Goal: Use online tool/utility: Utilize a website feature to perform a specific function

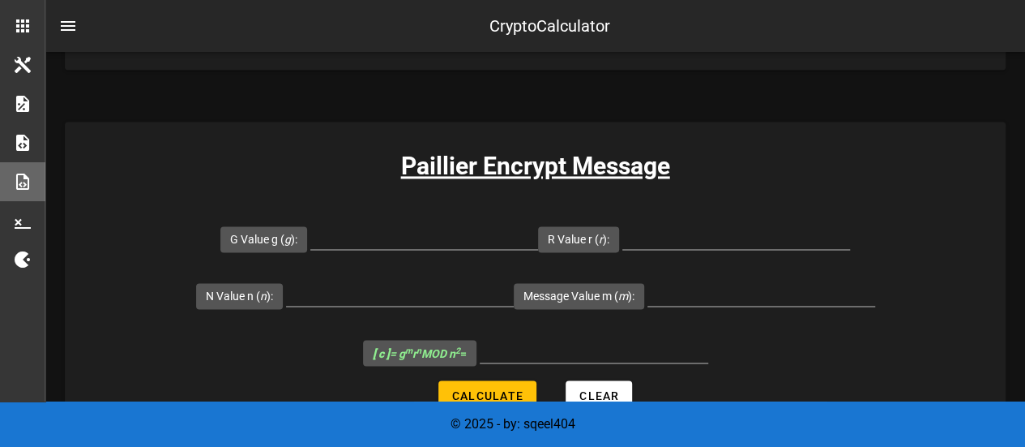
scroll to position [1199, 0]
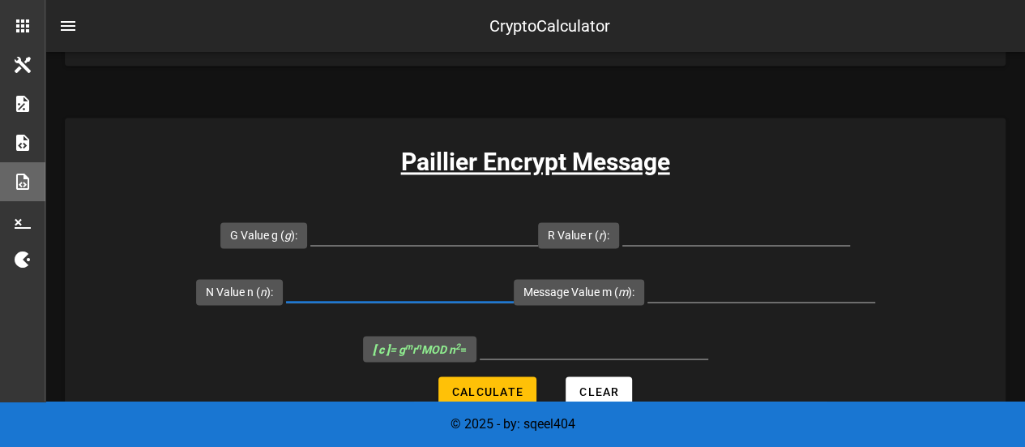
click at [405, 280] on input "N Value n ( n ):" at bounding box center [400, 289] width 228 height 26
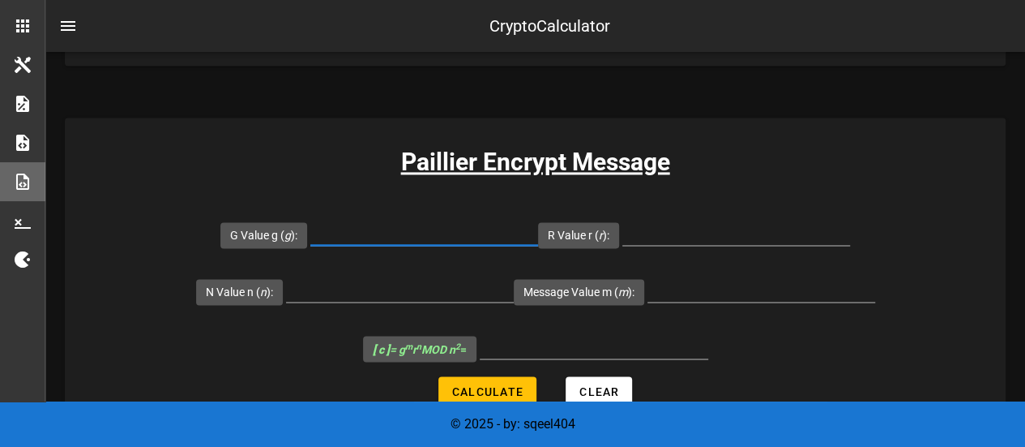
click at [410, 230] on input "G Value g ( g ):" at bounding box center [424, 232] width 228 height 26
click at [421, 241] on input "G Value g ( g ):" at bounding box center [424, 232] width 228 height 26
paste input "7,019"
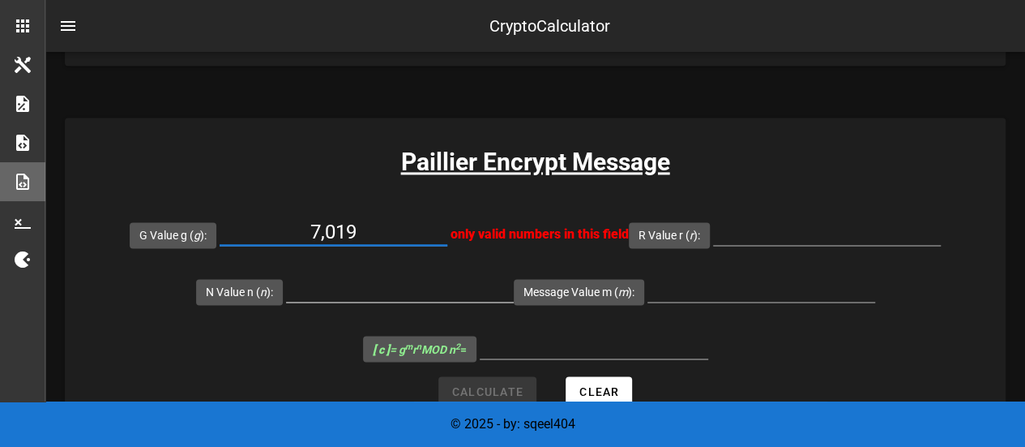
click at [436, 295] on input "N Value n ( n ):" at bounding box center [400, 289] width 228 height 26
click at [316, 228] on input "7,019" at bounding box center [334, 232] width 228 height 26
click at [334, 228] on input "7,019" at bounding box center [334, 232] width 228 height 26
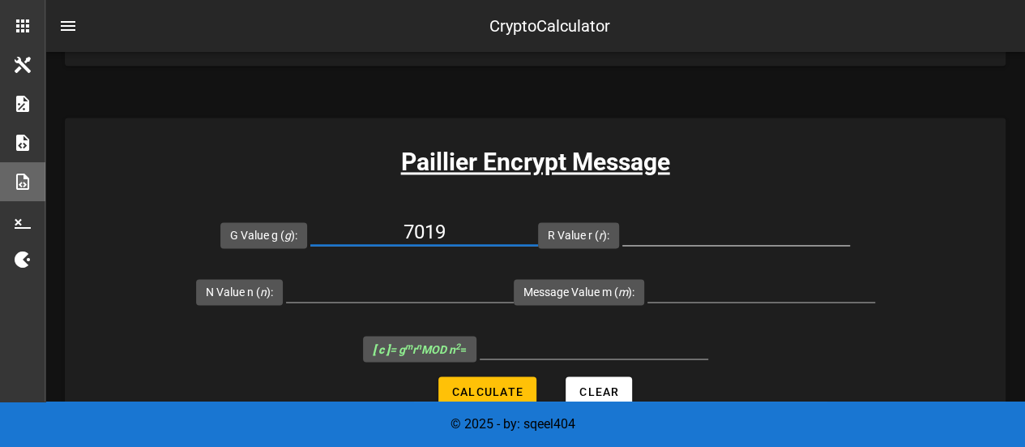
type input "7019"
click at [724, 229] on input "R Value r ( r ):" at bounding box center [736, 232] width 228 height 26
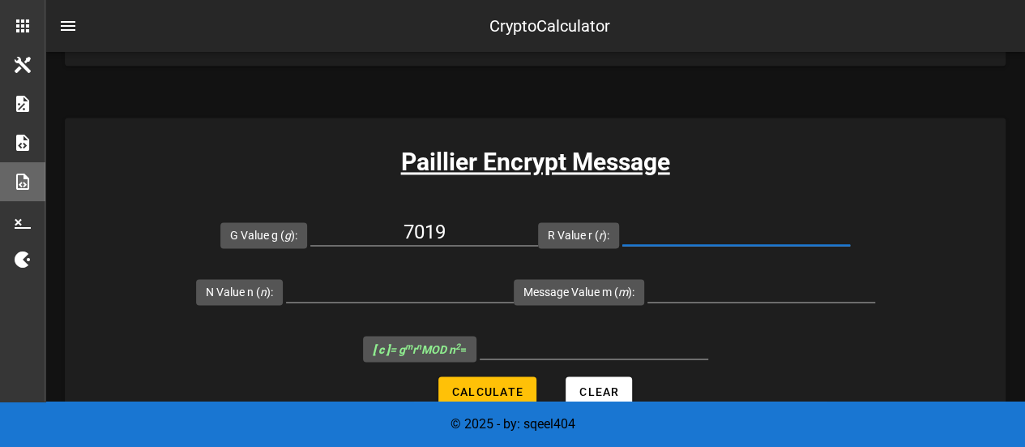
paste input "71"
type input "71"
click at [708, 294] on input "Message Value m ( m ):" at bounding box center [762, 289] width 228 height 26
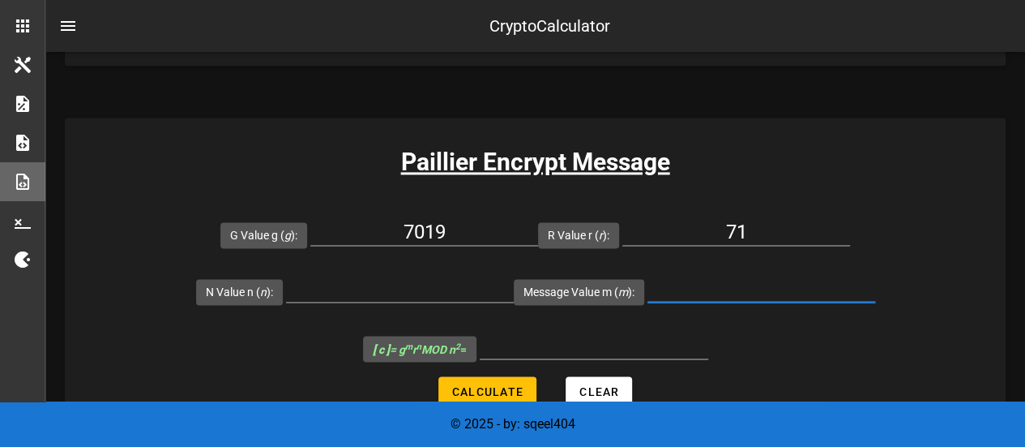
paste input "256"
type input "256"
click at [379, 284] on input "N Value n ( n ):" at bounding box center [400, 289] width 228 height 26
paste input "6,527"
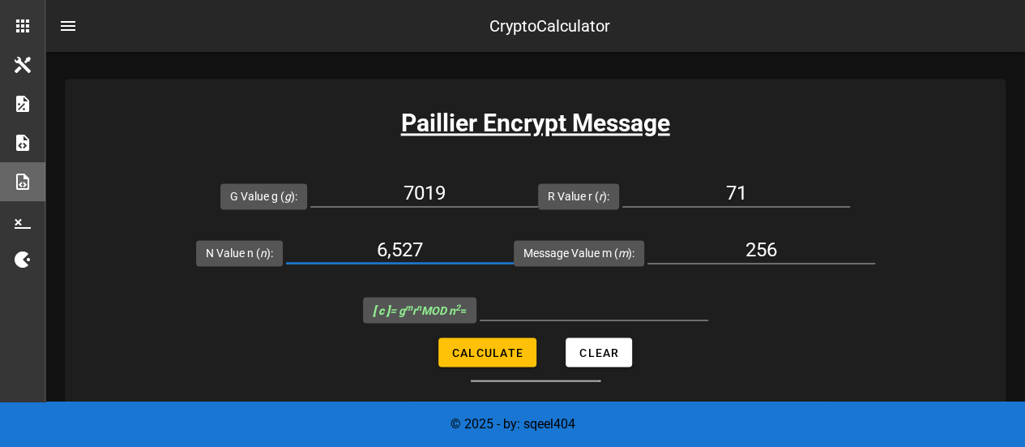
click at [496, 346] on form "G Value g ( g ): 7019 R Value r ( r ): 71 N Value n ( n ): 6,527 Message Value …" at bounding box center [535, 274] width 941 height 214
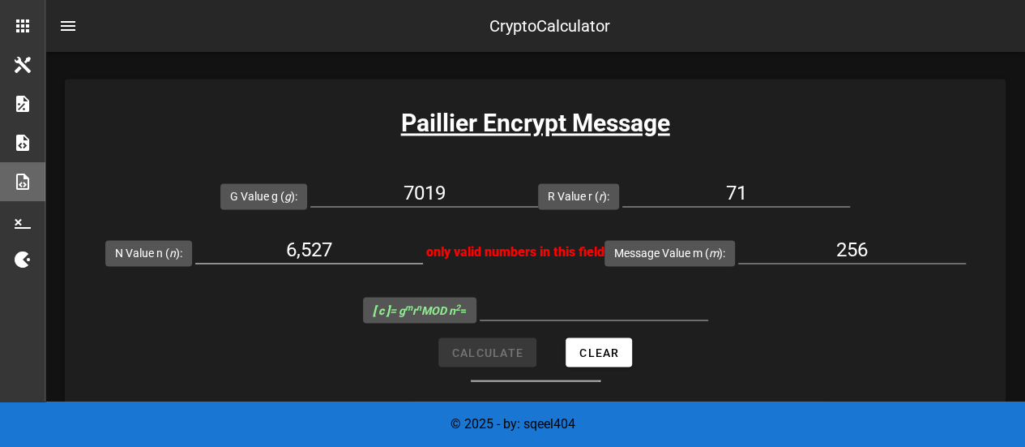
click at [308, 254] on input "6,527" at bounding box center [309, 250] width 228 height 26
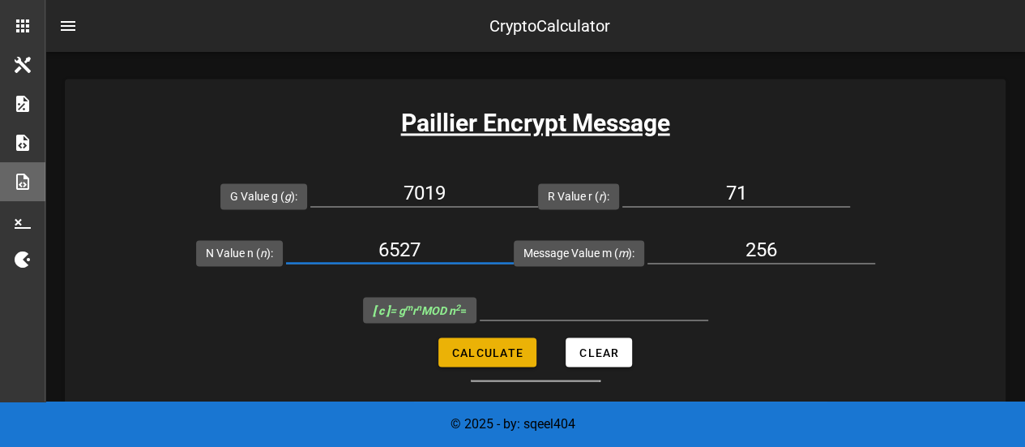
type input "6527"
click at [520, 345] on span "Calculate" at bounding box center [487, 351] width 72 height 13
type input "22787030"
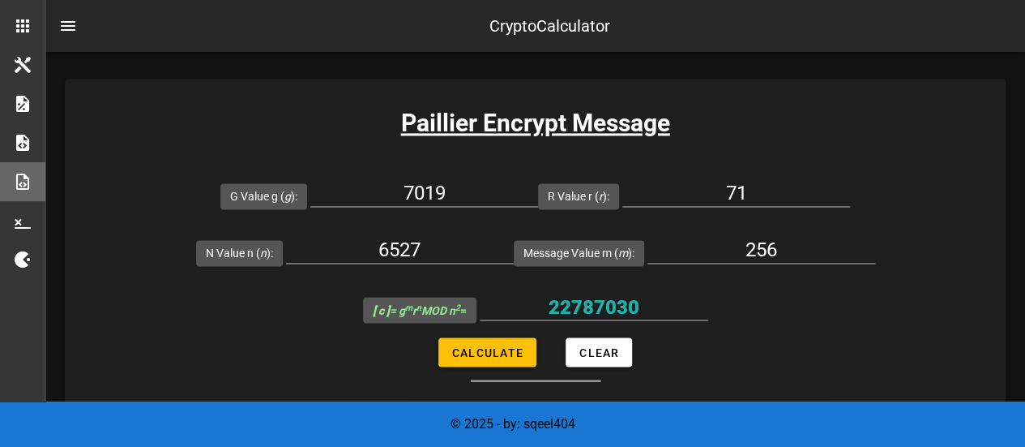
click at [891, 374] on form "G Value g ( g ): 7019 R Value r ( r ): 71 N Value n ( n ): 6527 Message Value m…" at bounding box center [535, 274] width 941 height 214
drag, startPoint x: 647, startPoint y: 302, endPoint x: 549, endPoint y: 310, distance: 97.5
click at [549, 310] on input "22787030" at bounding box center [594, 306] width 229 height 26
click at [749, 189] on input "71" at bounding box center [736, 193] width 228 height 26
type input "7"
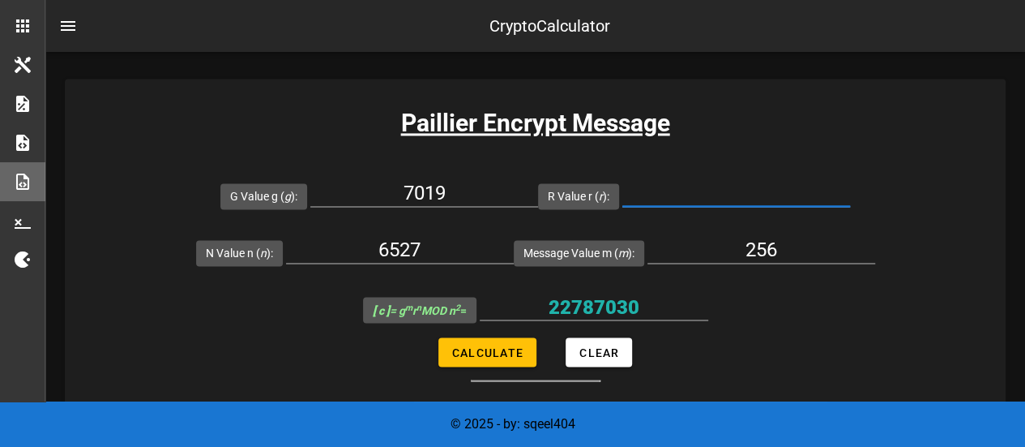
paste input "72"
type input "72"
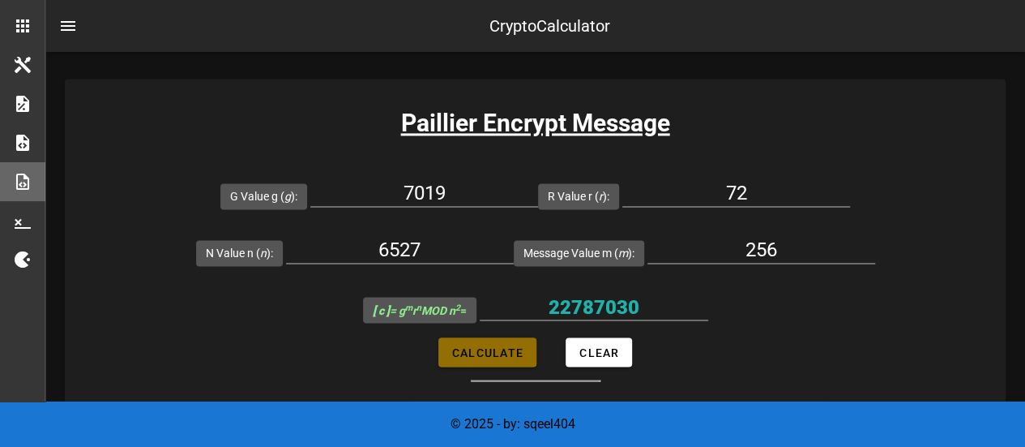
click at [504, 345] on span "Calculate" at bounding box center [487, 351] width 72 height 13
type input "6155676"
click at [838, 266] on div "256" at bounding box center [762, 259] width 228 height 44
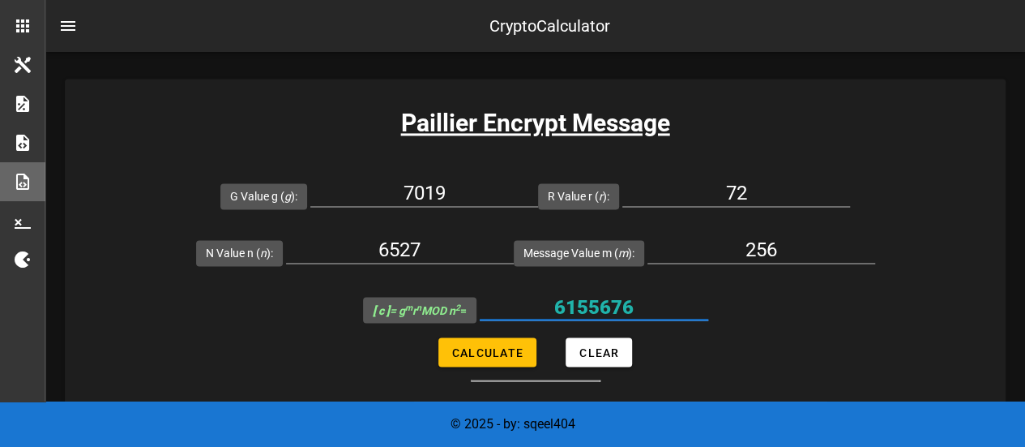
drag, startPoint x: 644, startPoint y: 305, endPoint x: 561, endPoint y: 312, distance: 83.8
click at [561, 312] on input "6155676" at bounding box center [594, 306] width 229 height 26
click at [854, 336] on form "G Value g ( g ): 7019 R Value r ( r ): 72 N Value n ( n ): 6527 Message Value m…" at bounding box center [535, 274] width 941 height 214
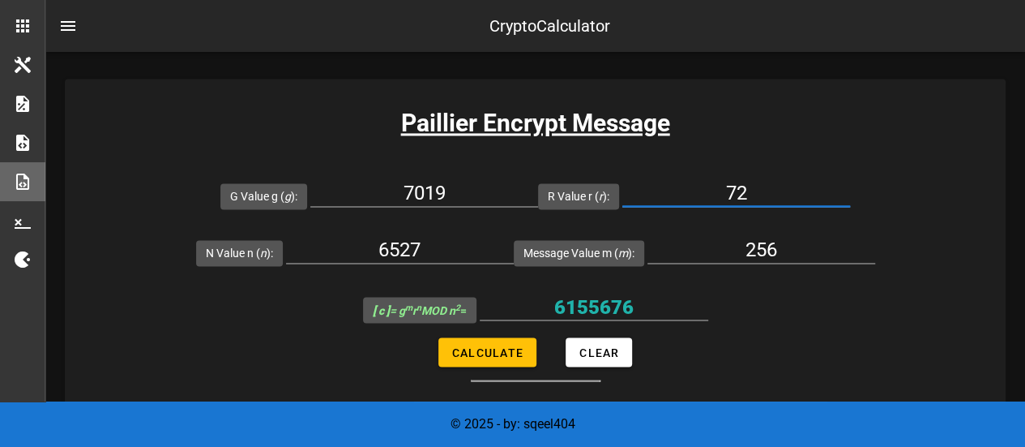
drag, startPoint x: 747, startPoint y: 186, endPoint x: 695, endPoint y: 205, distance: 56.2
click at [695, 205] on div "72" at bounding box center [736, 202] width 228 height 44
paste input "3"
type input "73"
click at [493, 345] on span "Calculate" at bounding box center [487, 351] width 72 height 13
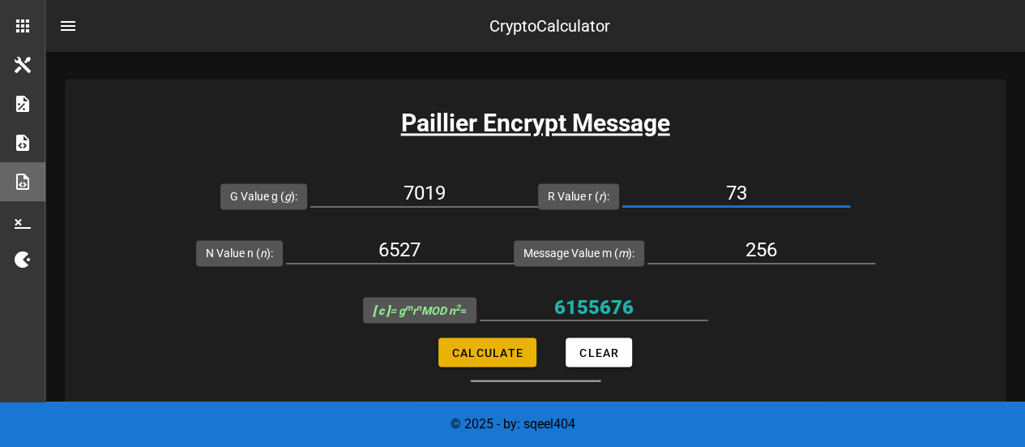
type input "26435665"
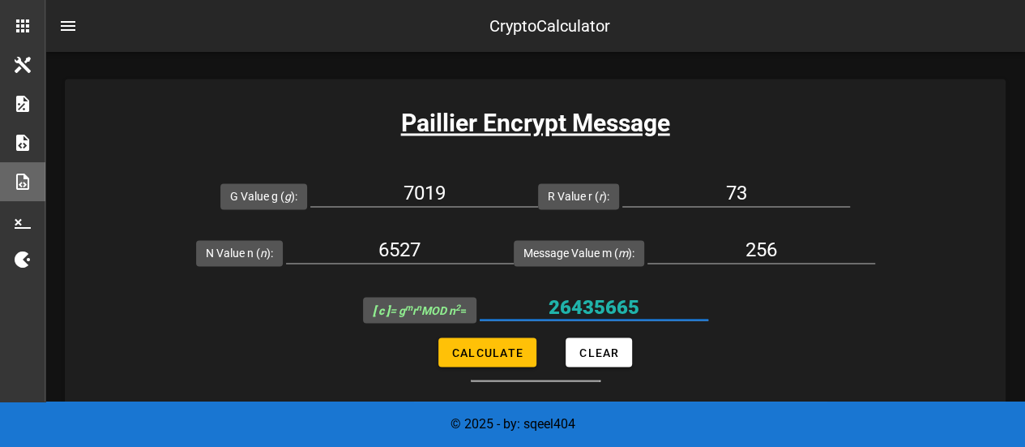
drag, startPoint x: 621, startPoint y: 310, endPoint x: 543, endPoint y: 310, distance: 77.8
click at [543, 310] on input "26435665" at bounding box center [594, 306] width 229 height 26
click at [757, 340] on form "G Value g ( g ): 7019 R Value r ( r ): 73 N Value n ( n ): 6527 Message Value m…" at bounding box center [535, 274] width 941 height 214
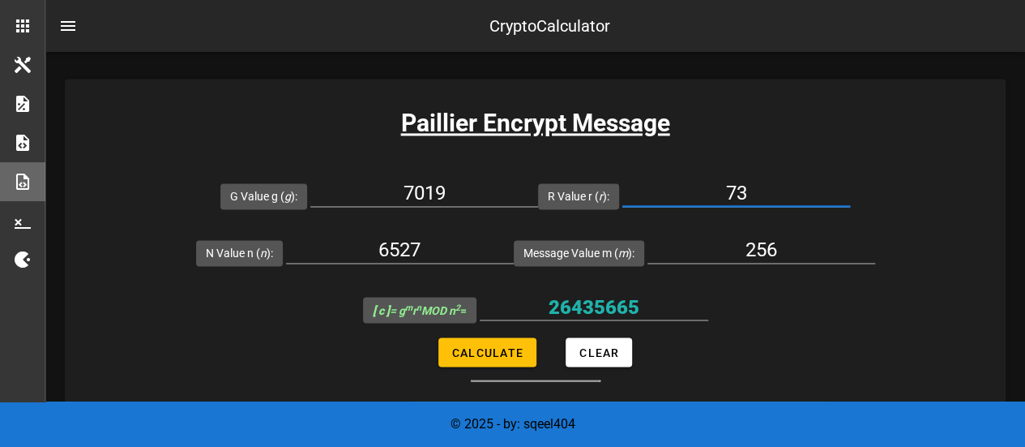
drag, startPoint x: 755, startPoint y: 193, endPoint x: 695, endPoint y: 190, distance: 60.8
click at [695, 190] on input "73" at bounding box center [736, 193] width 228 height 26
paste input "4"
type input "74"
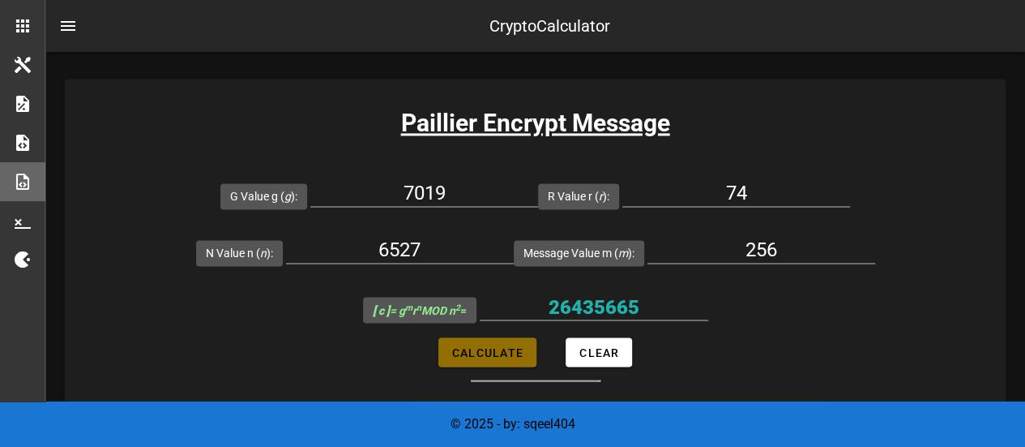
click at [506, 346] on span "Calculate" at bounding box center [487, 351] width 72 height 13
type input "5713316"
click at [900, 288] on form "G Value g ( g ): 7019 R Value r ( r ): 74 N Value n ( n ): 6527 Message Value m…" at bounding box center [535, 274] width 941 height 214
click at [619, 306] on input "5713316" at bounding box center [594, 306] width 229 height 26
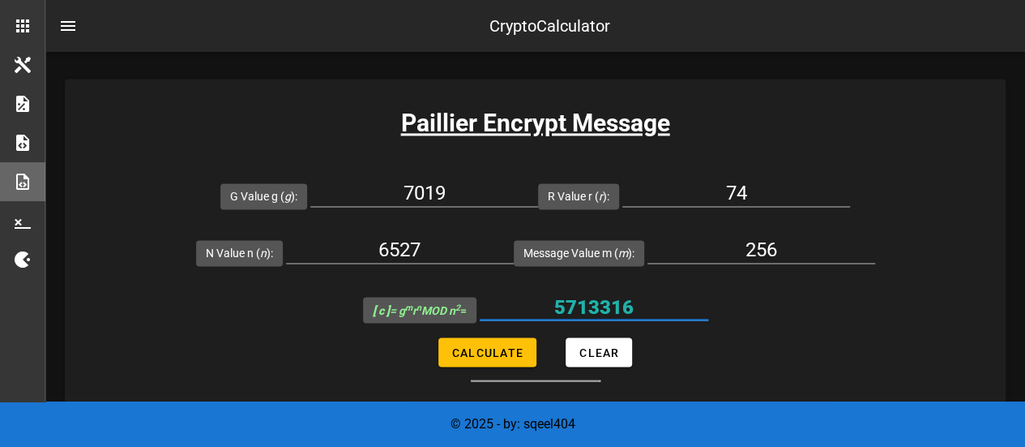
click at [619, 305] on input "5713316" at bounding box center [594, 306] width 229 height 26
click at [894, 378] on div "Paillier Encrypt Message G Value g ( g ): 7019 R Value r ( r ): 74 N Value n ( …" at bounding box center [535, 249] width 941 height 341
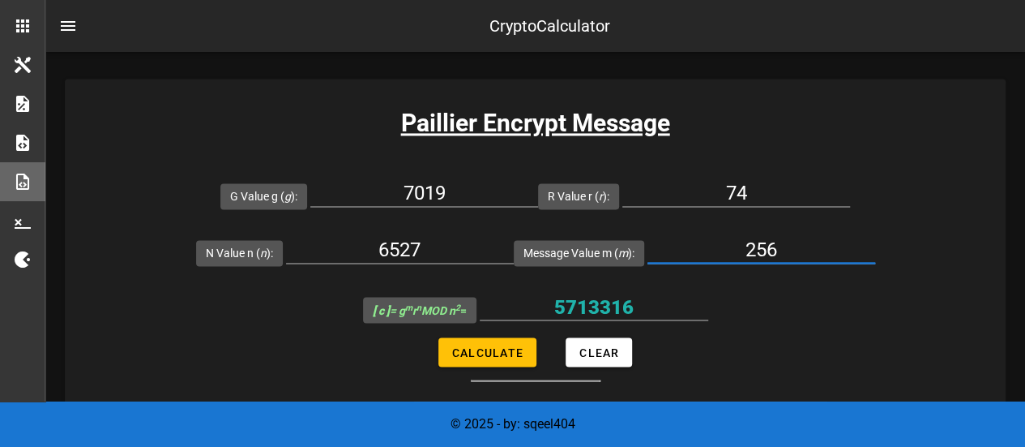
drag, startPoint x: 779, startPoint y: 247, endPoint x: 726, endPoint y: 246, distance: 52.7
click at [726, 246] on input "256" at bounding box center [762, 250] width 228 height 26
paste input "1"
type input "16"
drag, startPoint x: 753, startPoint y: 189, endPoint x: 707, endPoint y: 183, distance: 46.5
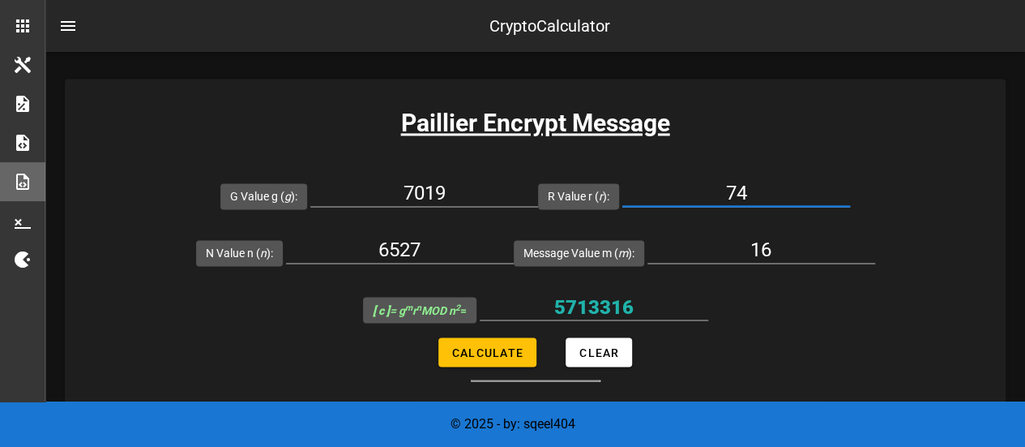
click at [707, 183] on input "74" at bounding box center [736, 193] width 228 height 26
paste input "5"
type input "75"
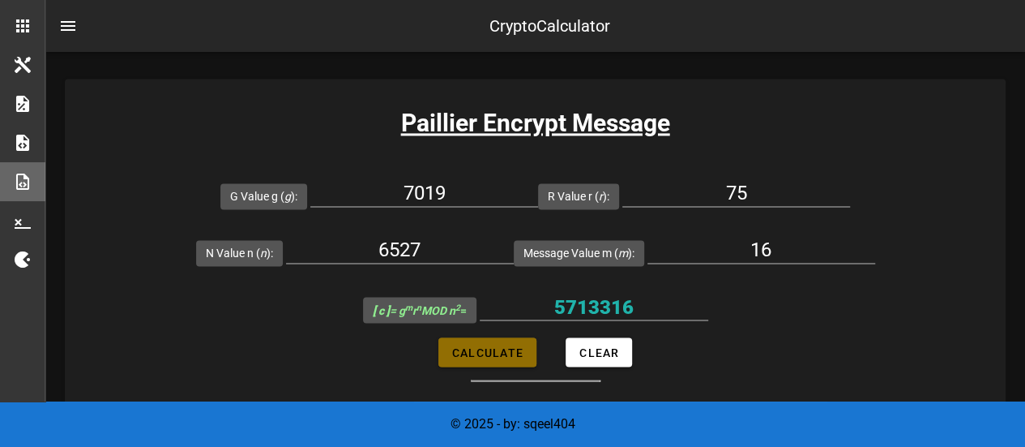
click at [490, 351] on span "Calculate" at bounding box center [487, 351] width 72 height 13
type input "35730009"
click at [831, 310] on form "G Value g ( g ): 7019 R Value r ( r ): 75 N Value n ( n ): 6527 Message Value m…" at bounding box center [535, 274] width 941 height 214
click at [602, 297] on input "35730009" at bounding box center [594, 306] width 229 height 26
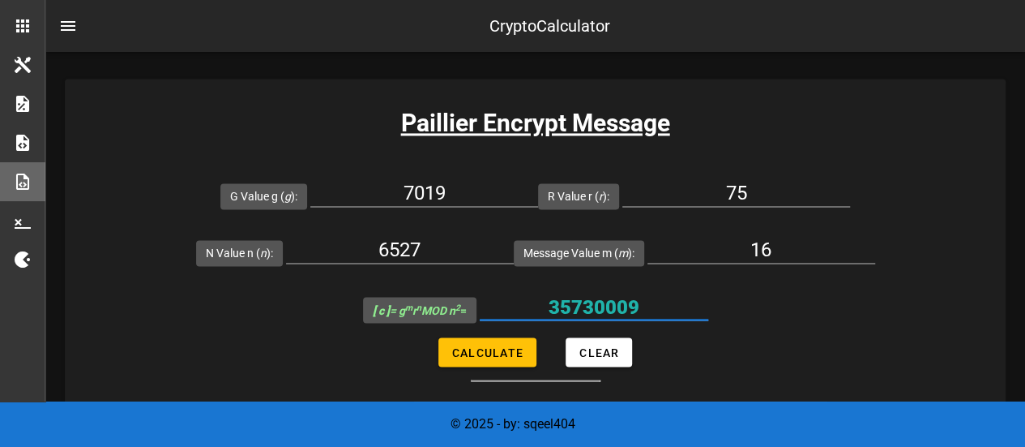
click at [602, 297] on input "35730009" at bounding box center [594, 306] width 229 height 26
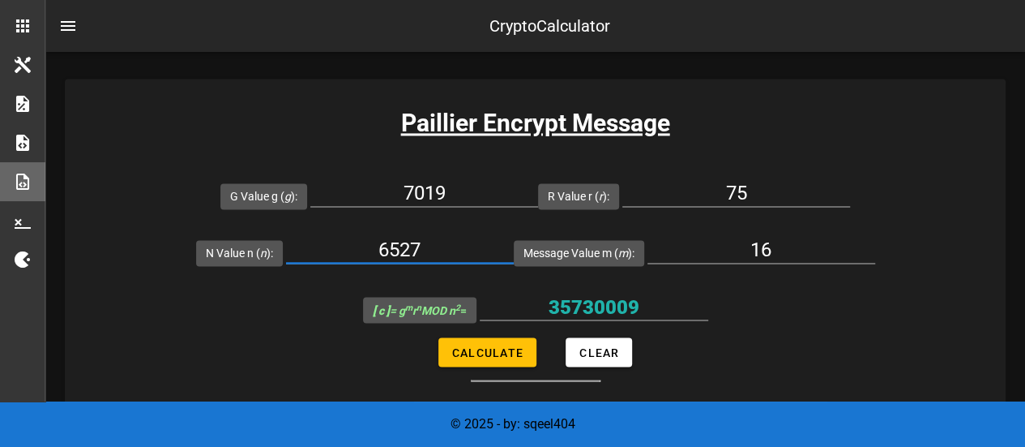
drag, startPoint x: 465, startPoint y: 248, endPoint x: 366, endPoint y: 242, distance: 99.0
click at [366, 242] on input "6527" at bounding box center [400, 250] width 228 height 26
paste input "42,601,729"
click at [421, 250] on input "42,601,729" at bounding box center [400, 250] width 228 height 26
click at [389, 250] on input "42,601729" at bounding box center [400, 250] width 228 height 26
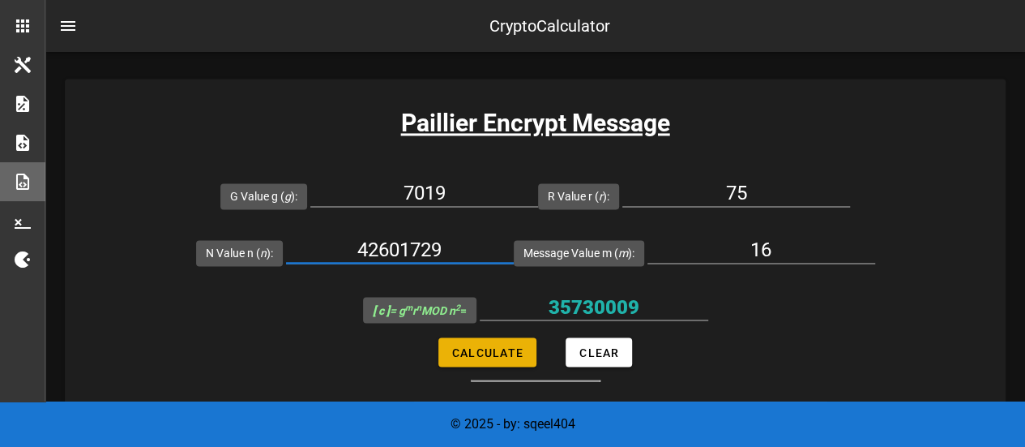
type input "42601729"
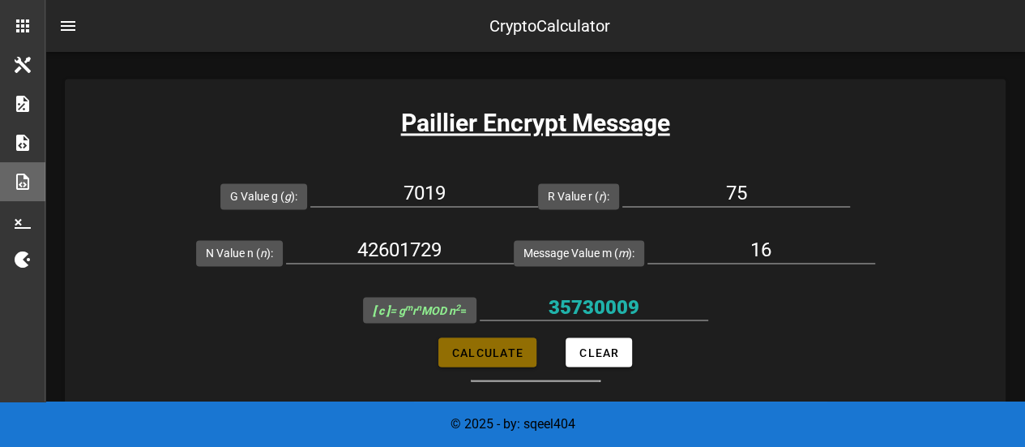
click at [509, 351] on span "Calculate" at bounding box center [487, 351] width 72 height 13
type input "980077089073500"
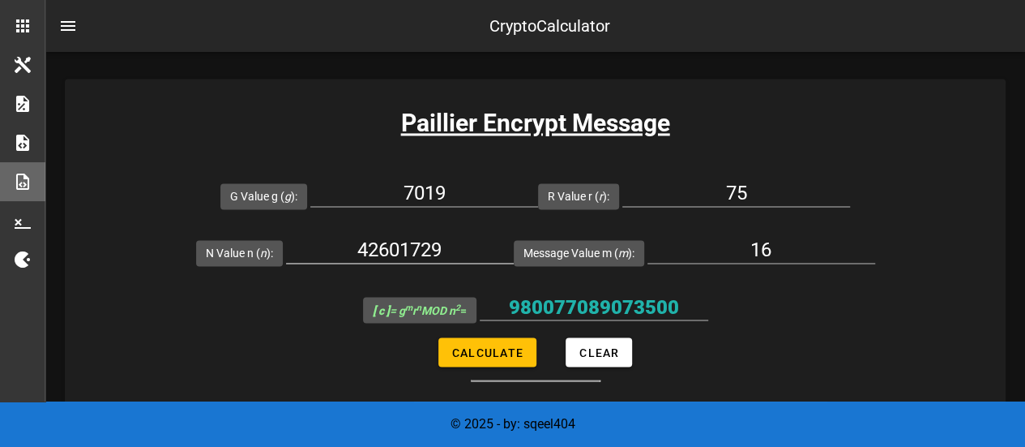
click at [418, 254] on input "42601729" at bounding box center [400, 250] width 228 height 26
paste input "6527"
click at [472, 341] on form "G Value g ( g ): 7019 R Value r ( r ): 75 N Value n ( n ): 6527 Message Value m…" at bounding box center [535, 274] width 941 height 214
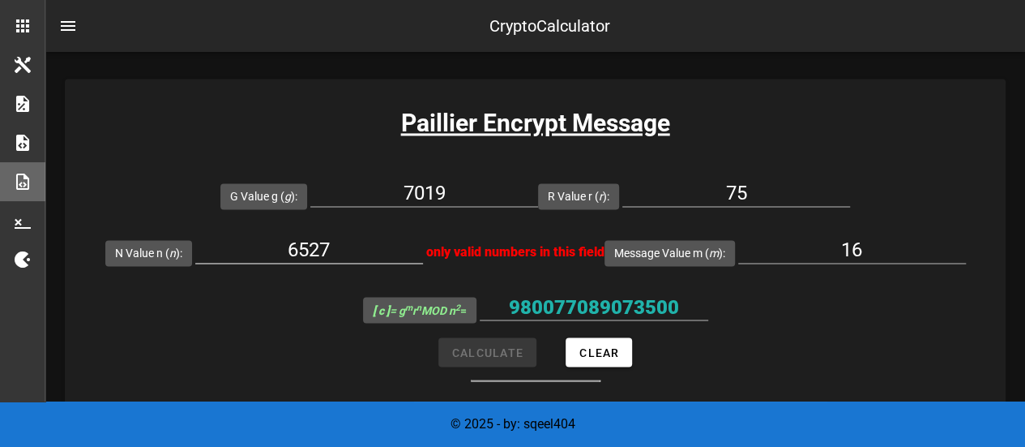
click at [368, 254] on input "6527" at bounding box center [309, 250] width 228 height 26
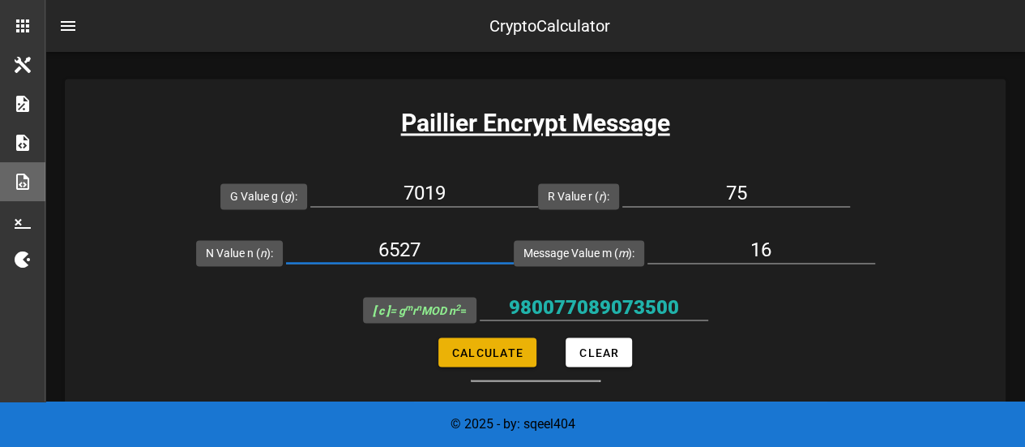
type input "6527"
click at [474, 348] on span "Calculate" at bounding box center [487, 351] width 72 height 13
type input "35730009"
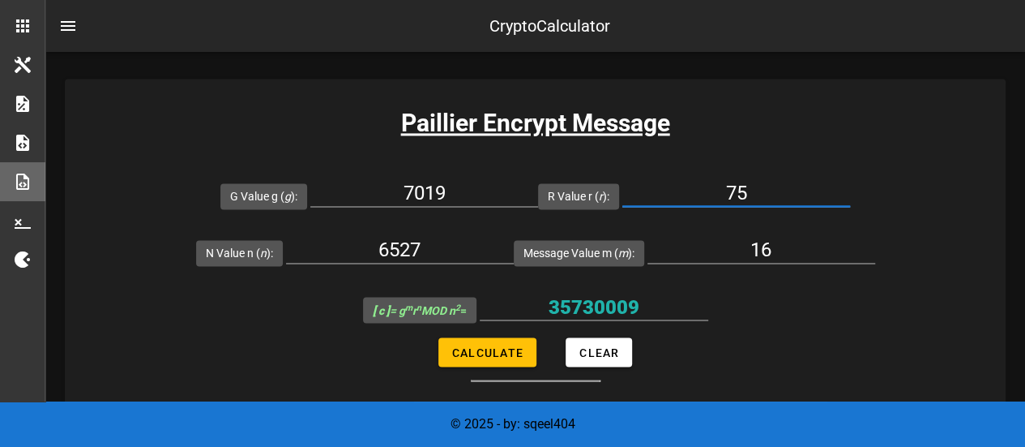
drag, startPoint x: 747, startPoint y: 192, endPoint x: 697, endPoint y: 202, distance: 51.2
click at [697, 202] on input "75" at bounding box center [736, 193] width 228 height 26
paste input "6"
type input "76"
click at [498, 358] on button "Calculate" at bounding box center [487, 351] width 98 height 29
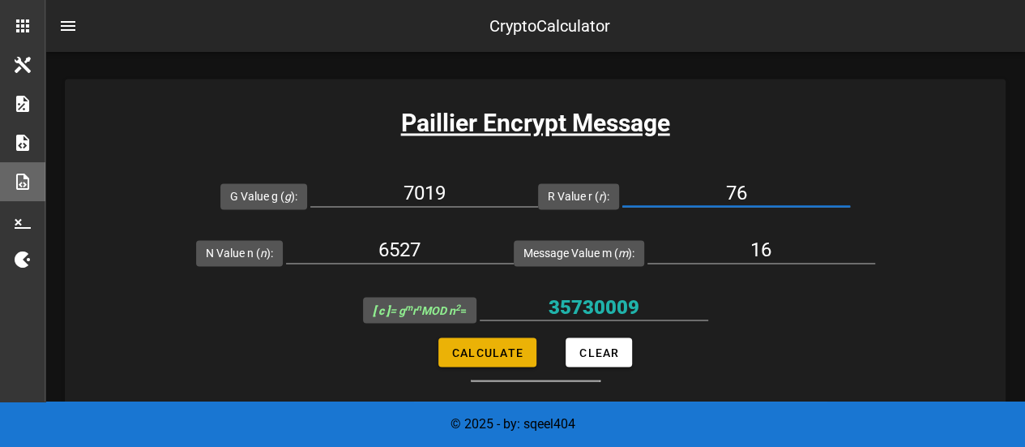
type input "22037180"
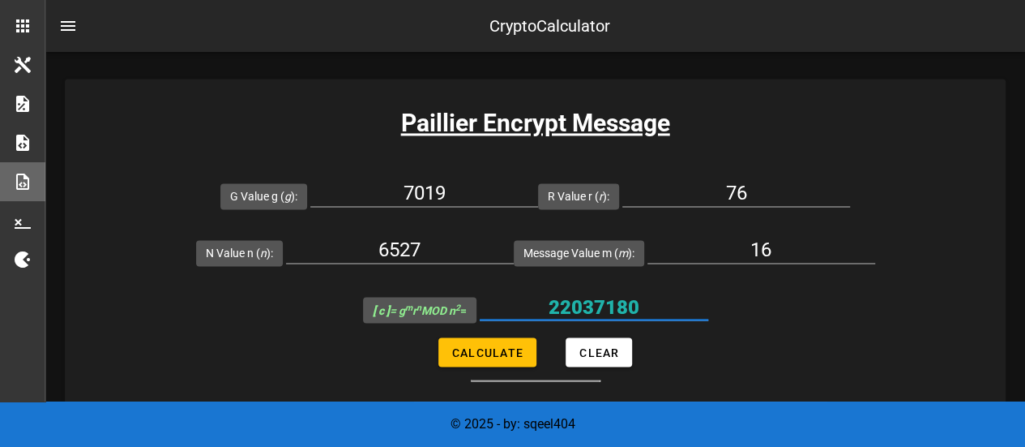
drag, startPoint x: 649, startPoint y: 305, endPoint x: 561, endPoint y: 318, distance: 89.3
click at [561, 318] on div "22037180" at bounding box center [594, 315] width 229 height 44
click at [814, 362] on form "G Value g ( g ): 7019 R Value r ( r ): 76 N Value n ( n ): 6527 Message Value m…" at bounding box center [535, 274] width 941 height 214
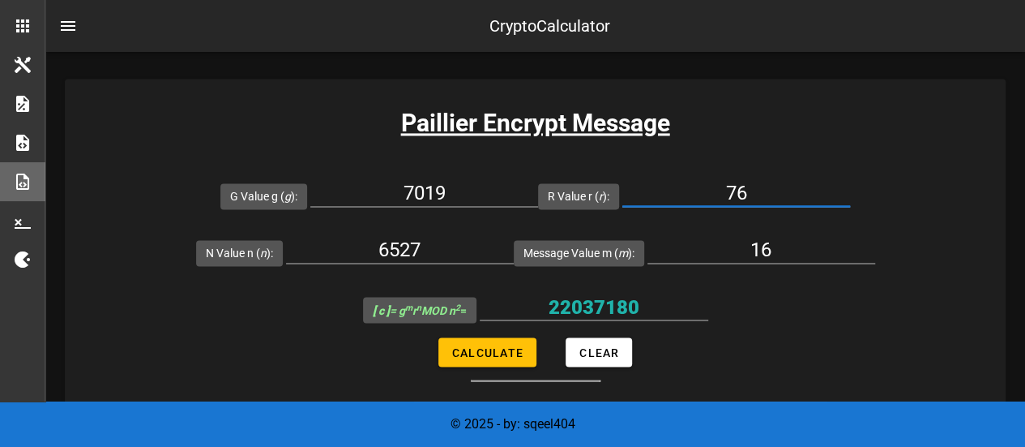
drag, startPoint x: 781, startPoint y: 193, endPoint x: 728, endPoint y: 190, distance: 53.6
click at [728, 190] on input "76" at bounding box center [736, 193] width 228 height 26
paste input "7"
type input "77"
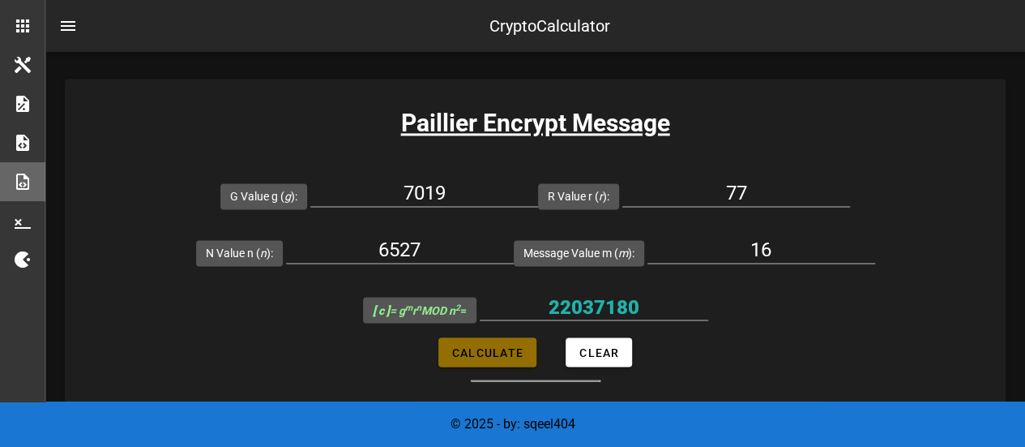
click at [489, 350] on span "Calculate" at bounding box center [487, 351] width 72 height 13
type input "30448834"
click at [862, 315] on form "G Value g ( g ): 7019 R Value r ( r ): 77 N Value n ( n ): 6527 Message Value m…" at bounding box center [535, 274] width 941 height 214
click at [613, 307] on input "30448834" at bounding box center [594, 306] width 229 height 26
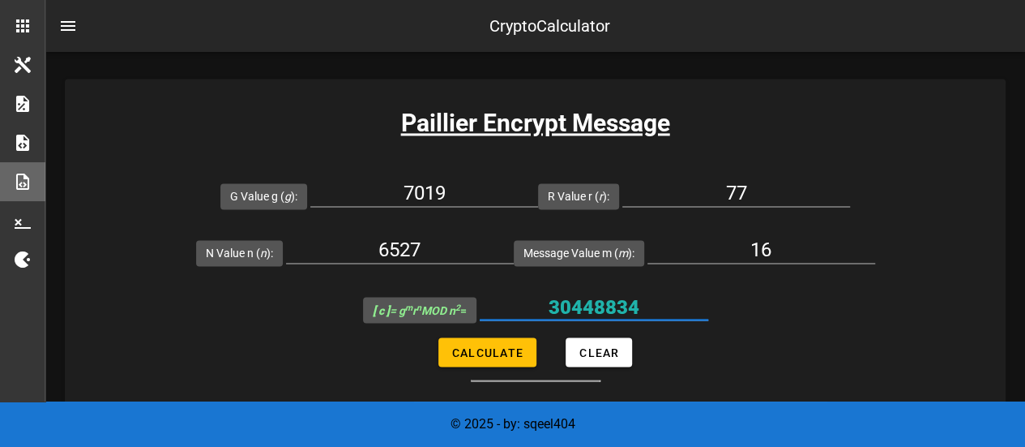
click at [613, 307] on input "30448834" at bounding box center [594, 306] width 229 height 26
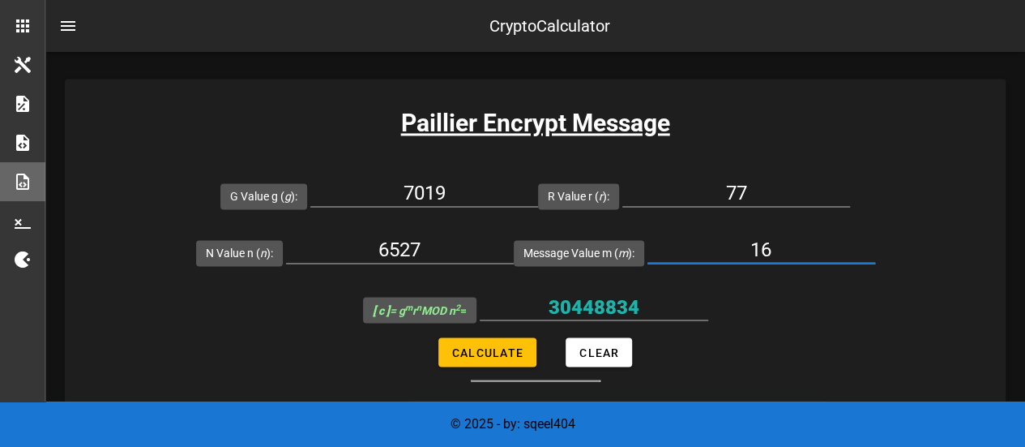
drag, startPoint x: 747, startPoint y: 249, endPoint x: 733, endPoint y: 249, distance: 14.6
click at [733, 249] on input "16" at bounding box center [762, 250] width 228 height 26
paste input "text"
type input "1"
drag, startPoint x: 767, startPoint y: 177, endPoint x: 691, endPoint y: 187, distance: 76.0
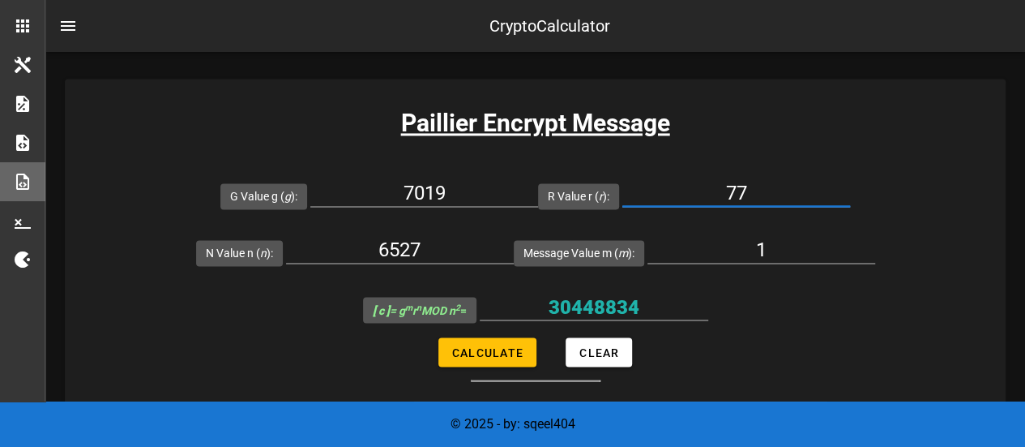
click at [691, 187] on input "77" at bounding box center [736, 193] width 228 height 26
paste input "8"
type input "78"
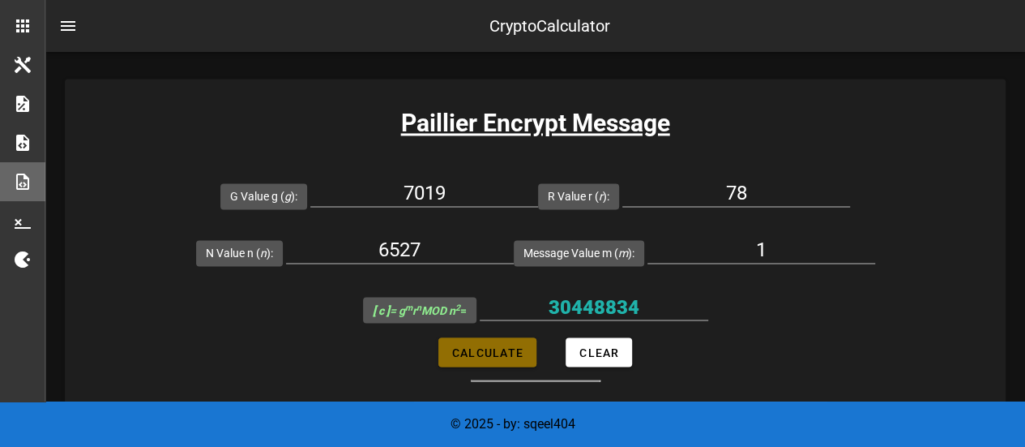
click at [512, 345] on span "Calculate" at bounding box center [487, 351] width 72 height 13
type input "35591"
click at [600, 310] on input "35591" at bounding box center [594, 306] width 229 height 26
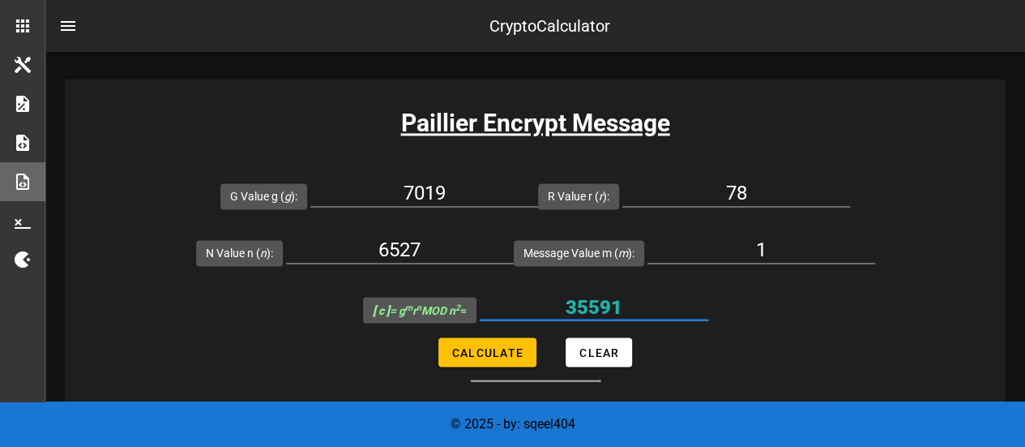
click at [600, 310] on input "35591" at bounding box center [594, 306] width 229 height 26
click at [957, 395] on div "Paillier Encrypt Message G Value g ( g ): 7019 R Value r ( r ): 78 N Value n ( …" at bounding box center [535, 249] width 941 height 341
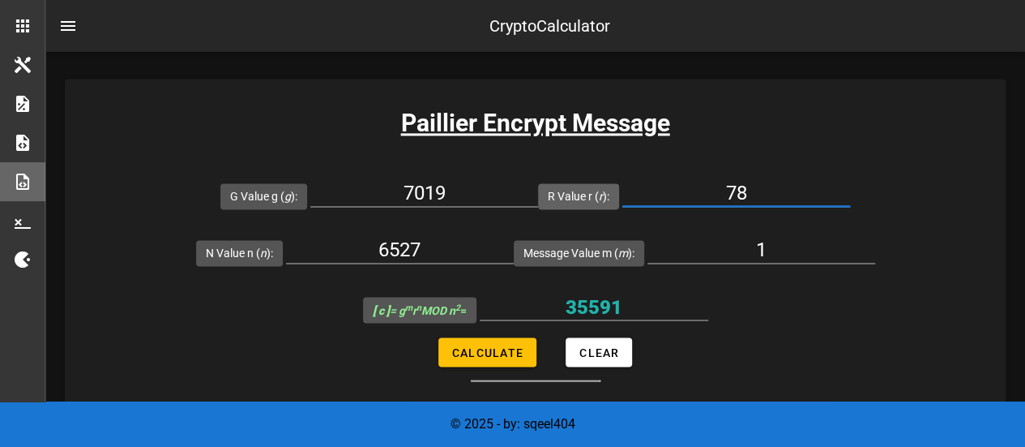
drag, startPoint x: 770, startPoint y: 194, endPoint x: 622, endPoint y: 203, distance: 147.8
click at [627, 195] on input "78" at bounding box center [736, 193] width 228 height 26
paste input "9"
type input "79"
click at [517, 345] on span "Calculate" at bounding box center [487, 351] width 72 height 13
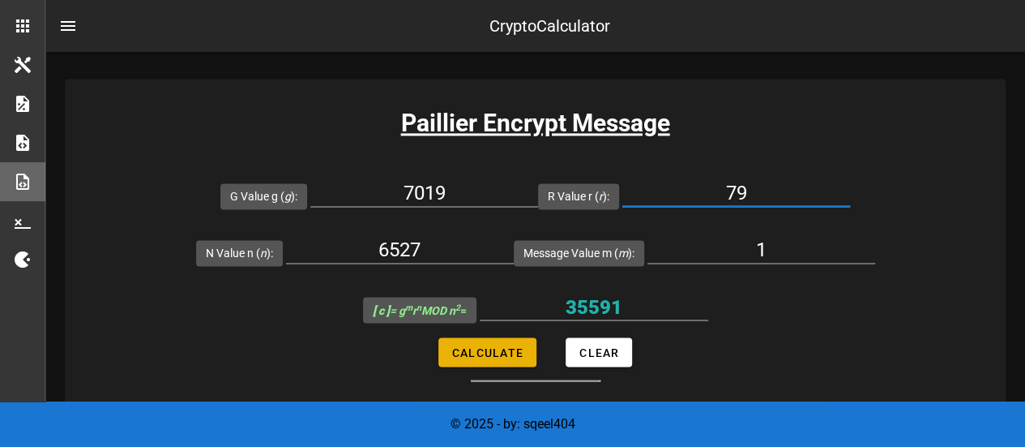
type input "31639803"
click at [616, 299] on input "31639803" at bounding box center [594, 306] width 229 height 26
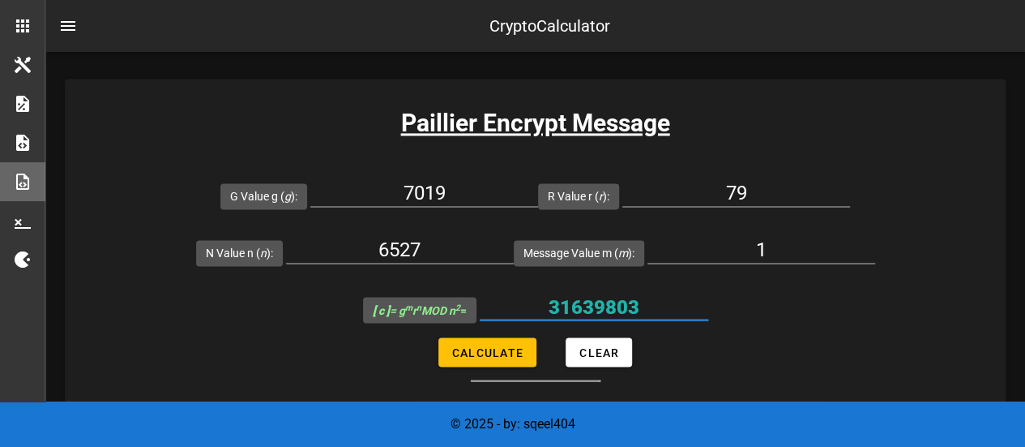
click at [616, 299] on input "31639803" at bounding box center [594, 306] width 229 height 26
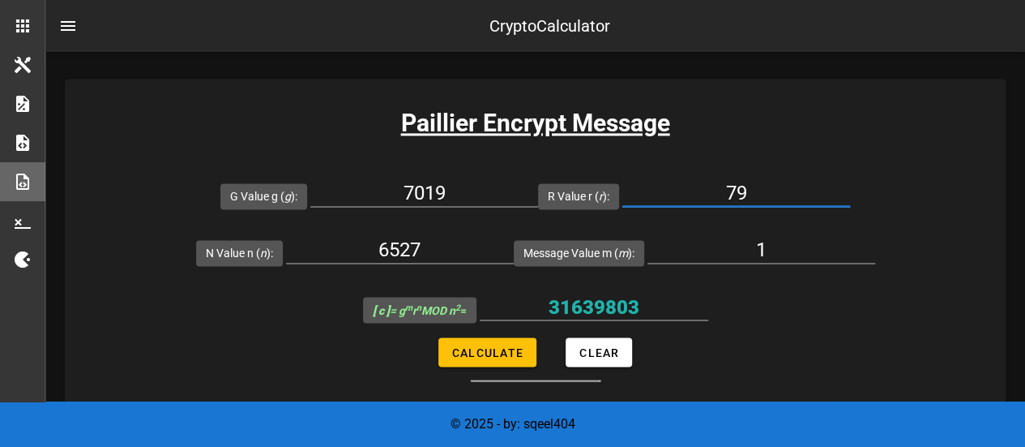
drag, startPoint x: 759, startPoint y: 190, endPoint x: 676, endPoint y: 193, distance: 82.7
click at [676, 193] on input "79" at bounding box center [736, 193] width 228 height 26
paste input "80"
type input "80"
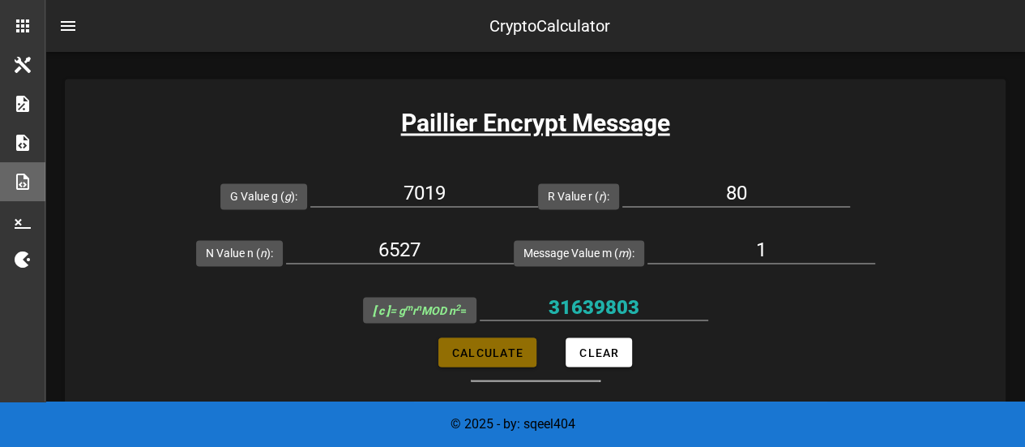
click at [524, 344] on button "Calculate" at bounding box center [487, 351] width 98 height 29
type input "28502453"
click at [622, 299] on input "28502453" at bounding box center [594, 306] width 229 height 26
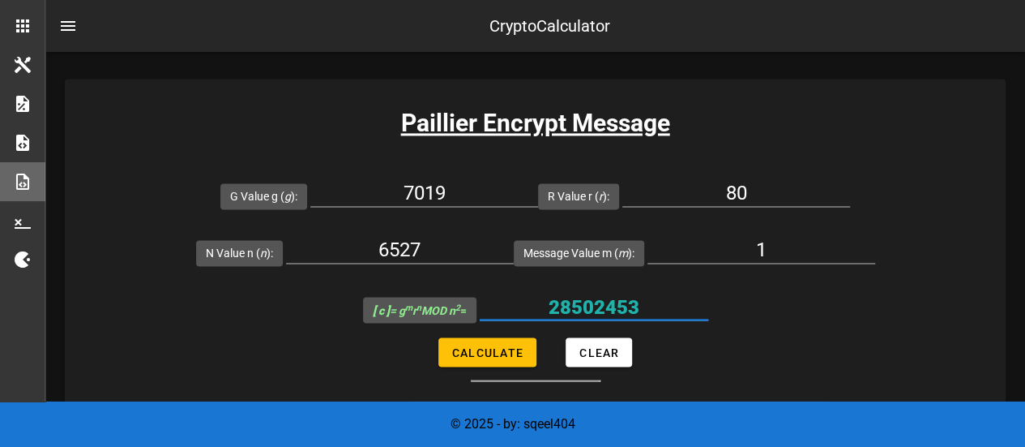
click at [622, 299] on input "28502453" at bounding box center [594, 306] width 229 height 26
click at [928, 322] on form "G Value g ( g ): 7019 R Value r ( r ): 80 N Value n ( n ): 6527 Message Value m…" at bounding box center [535, 274] width 941 height 214
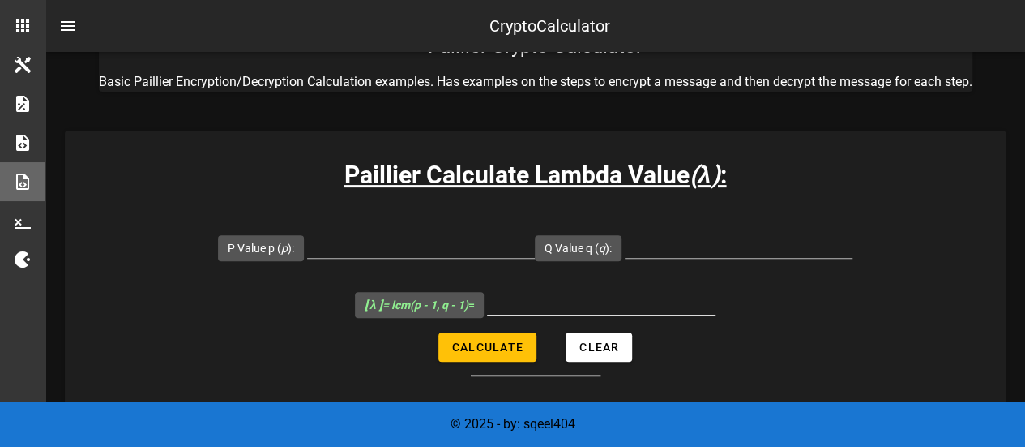
scroll to position [0, 0]
